Goal: Task Accomplishment & Management: Use online tool/utility

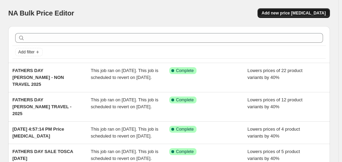
click at [285, 14] on span "Add new price [MEDICAL_DATA]" at bounding box center [294, 13] width 64 height 6
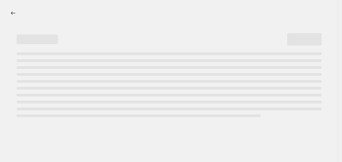
select select "percentage"
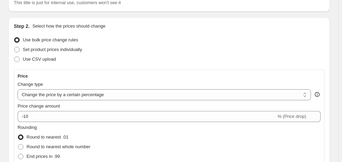
scroll to position [69, 0]
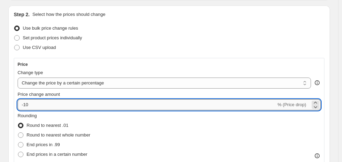
click at [58, 105] on input "-10" at bounding box center [147, 104] width 258 height 11
type input "-1"
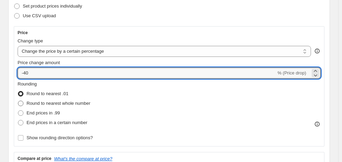
scroll to position [103, 0]
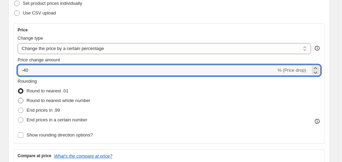
type input "-40"
click at [76, 103] on span "Round to nearest whole number" at bounding box center [59, 100] width 64 height 5
click at [18, 98] on input "Round to nearest whole number" at bounding box center [18, 98] width 0 height 0
radio input "true"
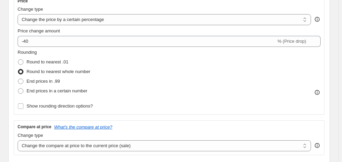
scroll to position [138, 0]
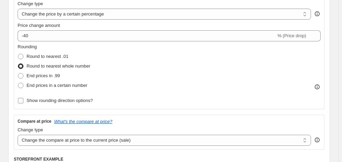
click at [84, 103] on span "Show rounding direction options?" at bounding box center [60, 100] width 66 height 5
click at [23, 103] on input "Show rounding direction options?" at bounding box center [21, 101] width 6 height 6
checkbox input "true"
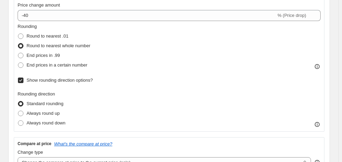
scroll to position [172, 0]
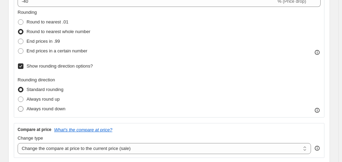
click at [62, 111] on span "Always round down" at bounding box center [46, 108] width 39 height 5
click at [18, 106] on input "Always round down" at bounding box center [18, 106] width 0 height 0
radio input "true"
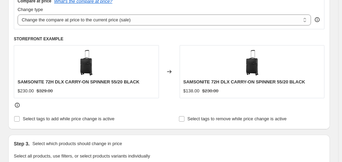
scroll to position [310, 0]
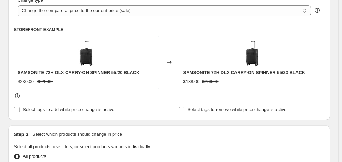
radio input "true"
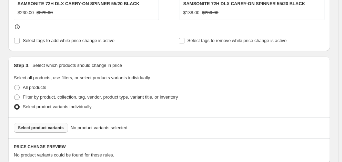
click at [58, 125] on span "Select product variants" at bounding box center [41, 128] width 46 height 6
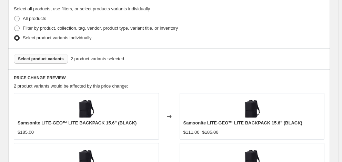
scroll to position [496, 0]
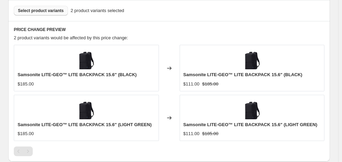
checkbox input "true"
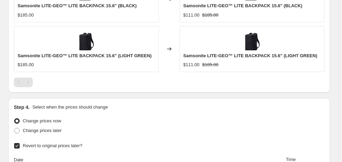
type input "[DATE]"
type input "06:00"
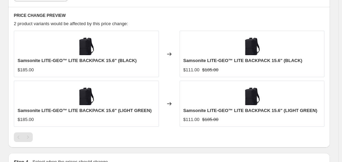
scroll to position [614, 0]
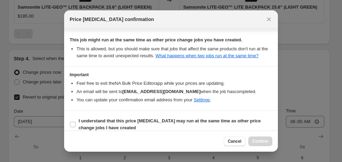
scroll to position [133, 0]
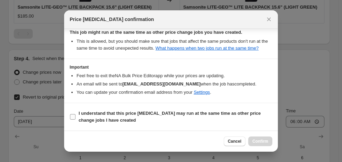
click at [212, 111] on b "I understand that this price [MEDICAL_DATA] may run at the same time as other p…" at bounding box center [170, 117] width 182 height 12
click at [75, 114] on input "I understand that this price [MEDICAL_DATA] may run at the same time as other p…" at bounding box center [73, 117] width 6 height 6
checkbox input "true"
click at [269, 144] on button "Confirm" at bounding box center [260, 141] width 24 height 10
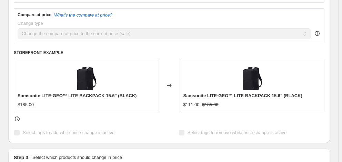
scroll to position [269, 0]
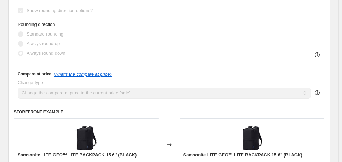
select select "percentage"
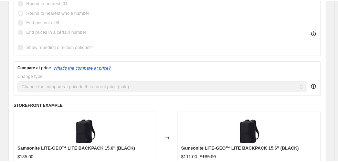
scroll to position [0, 0]
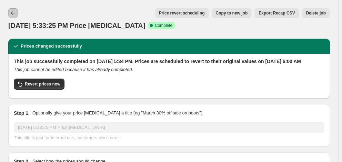
click at [13, 11] on icon "Price change jobs" at bounding box center [13, 13] width 7 height 7
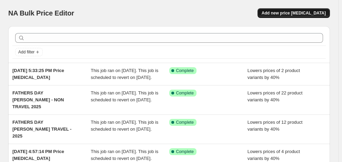
click at [293, 13] on span "Add new price [MEDICAL_DATA]" at bounding box center [294, 13] width 64 height 6
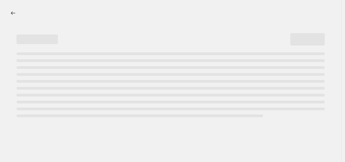
select select "percentage"
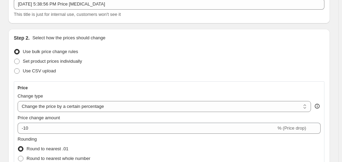
scroll to position [69, 0]
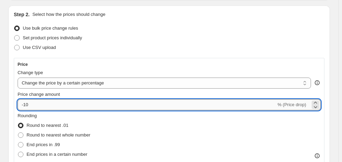
click at [47, 105] on input "-10" at bounding box center [147, 104] width 258 height 11
type input "-1"
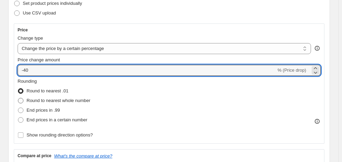
type input "-40"
click at [69, 103] on span "Round to nearest whole number" at bounding box center [59, 100] width 64 height 5
click at [18, 98] on input "Round to nearest whole number" at bounding box center [18, 98] width 0 height 0
radio input "true"
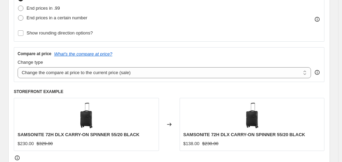
scroll to position [207, 0]
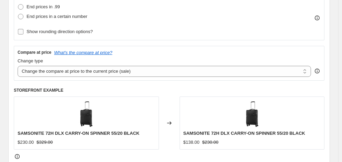
click at [55, 34] on span "Show rounding direction options?" at bounding box center [60, 31] width 66 height 5
click at [23, 34] on input "Show rounding direction options?" at bounding box center [21, 32] width 6 height 6
checkbox input "true"
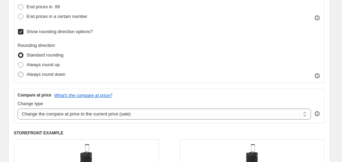
click at [55, 77] on span "Always round down" at bounding box center [46, 74] width 39 height 5
click at [18, 72] on input "Always round down" at bounding box center [18, 72] width 0 height 0
radio input "true"
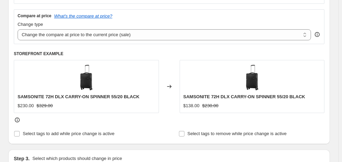
scroll to position [310, 0]
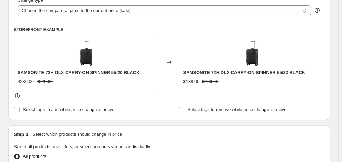
radio input "true"
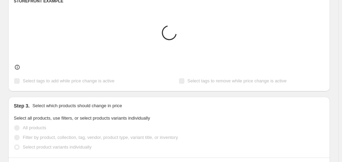
scroll to position [345, 0]
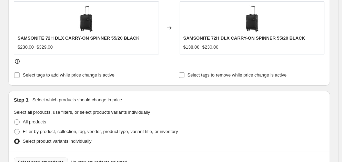
click at [50, 160] on span "Select product variants" at bounding box center [41, 163] width 46 height 6
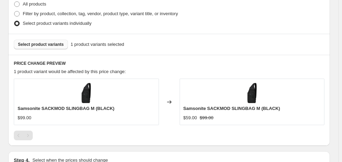
checkbox input "true"
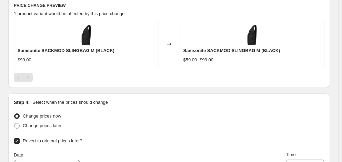
scroll to position [566, 0]
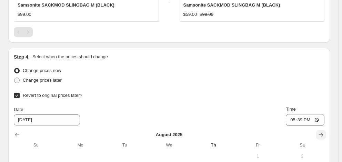
click at [324, 131] on icon "Show next month, September 2025" at bounding box center [320, 134] width 7 height 7
type input "[DATE]"
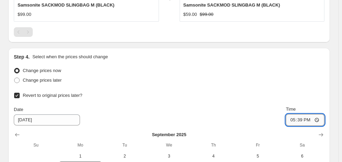
click at [293, 114] on input "17:39" at bounding box center [305, 120] width 39 height 12
type input "06:00"
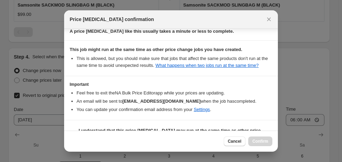
scroll to position [133, 0]
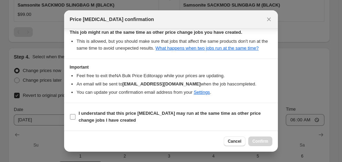
click at [135, 115] on b "I understand that this price [MEDICAL_DATA] may run at the same time as other p…" at bounding box center [170, 117] width 182 height 12
click at [75, 115] on input "I understand that this price [MEDICAL_DATA] may run at the same time as other p…" at bounding box center [73, 117] width 6 height 6
checkbox input "true"
click at [255, 139] on span "Confirm" at bounding box center [260, 142] width 16 height 6
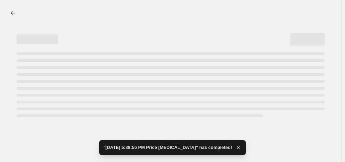
select select "percentage"
